Goal: Task Accomplishment & Management: Manage account settings

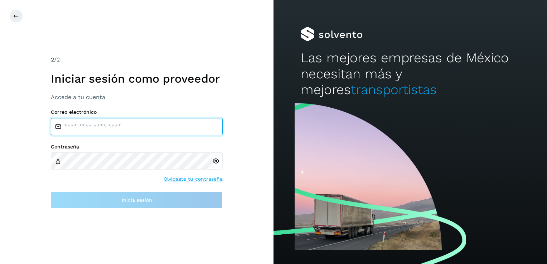
type input "**********"
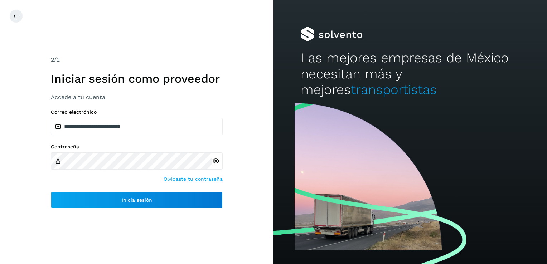
click at [215, 162] on icon at bounding box center [216, 162] width 8 height 8
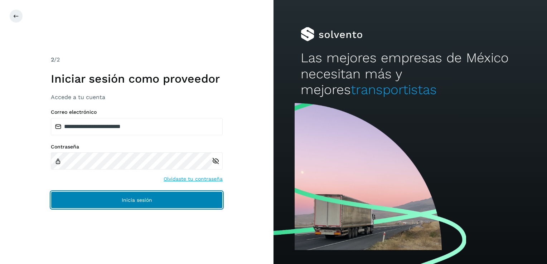
click at [184, 198] on button "Inicia sesión" at bounding box center [137, 200] width 172 height 17
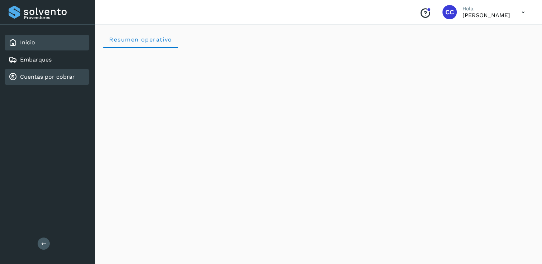
click at [61, 76] on link "Cuentas por cobrar" at bounding box center [47, 76] width 55 height 7
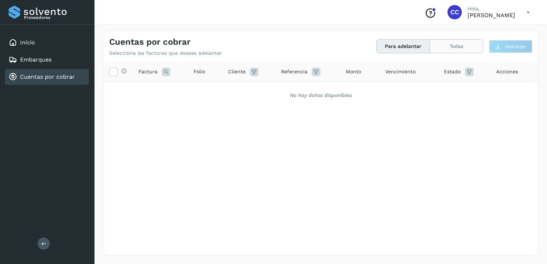
click at [449, 47] on button "Todas" at bounding box center [456, 46] width 53 height 13
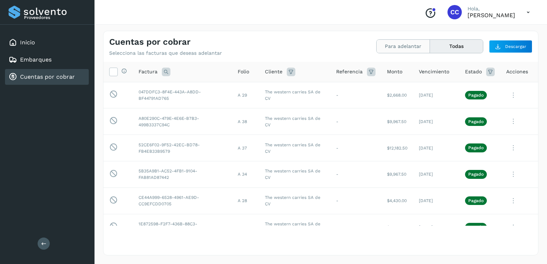
click at [404, 48] on button "Para adelantar" at bounding box center [403, 46] width 53 height 13
